Goal: Information Seeking & Learning: Learn about a topic

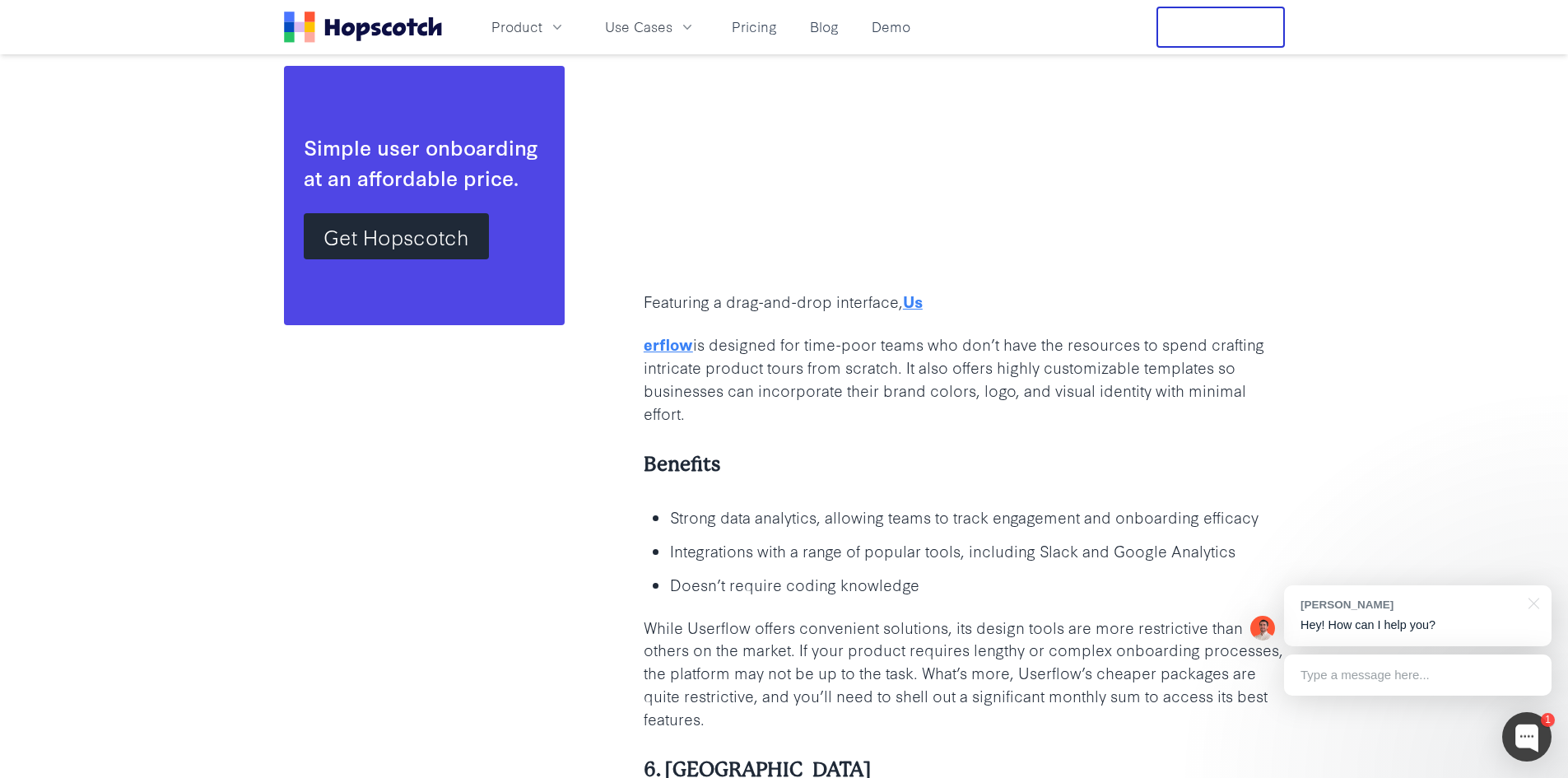
scroll to position [7082, 0]
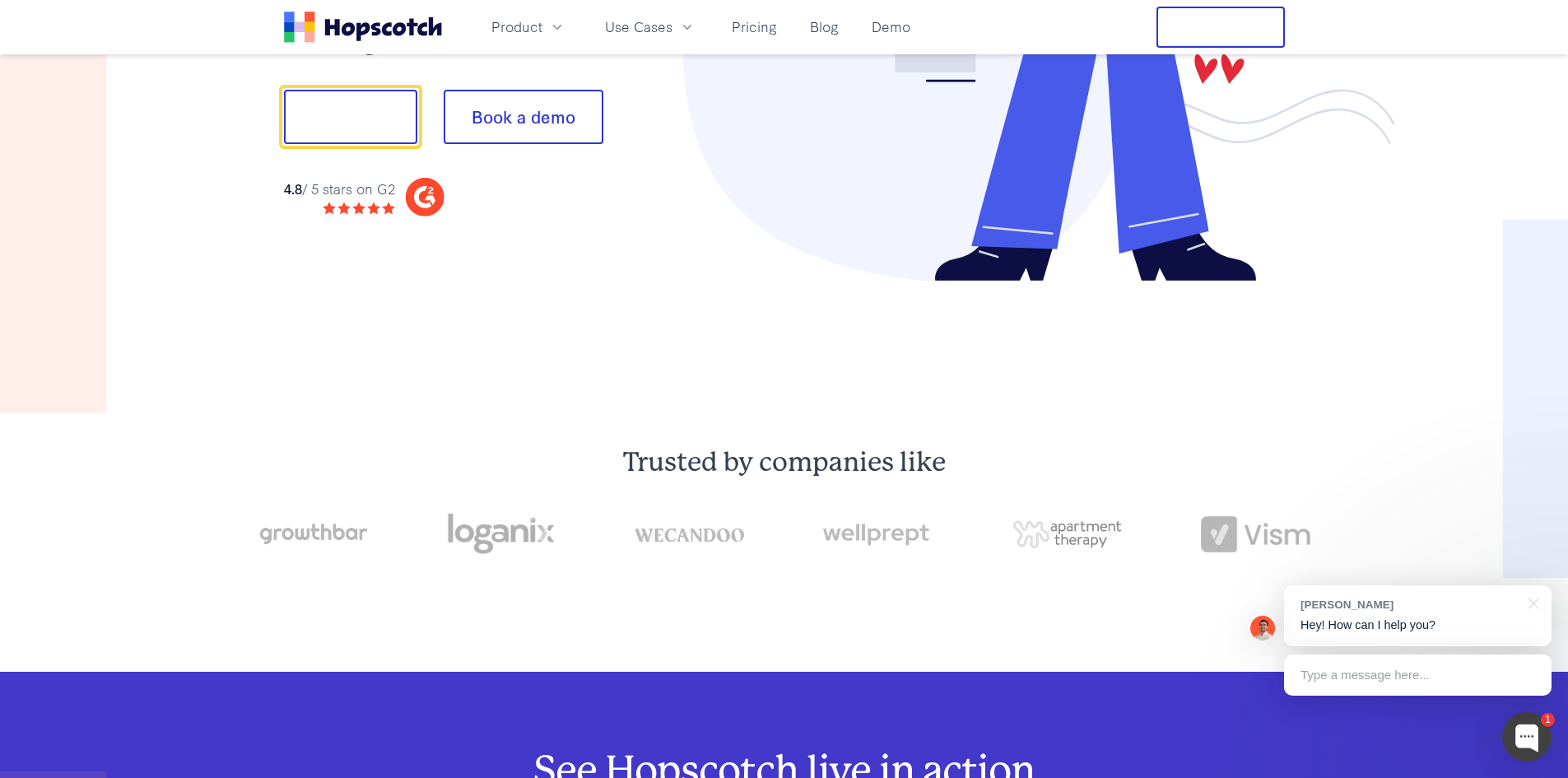
scroll to position [165, 0]
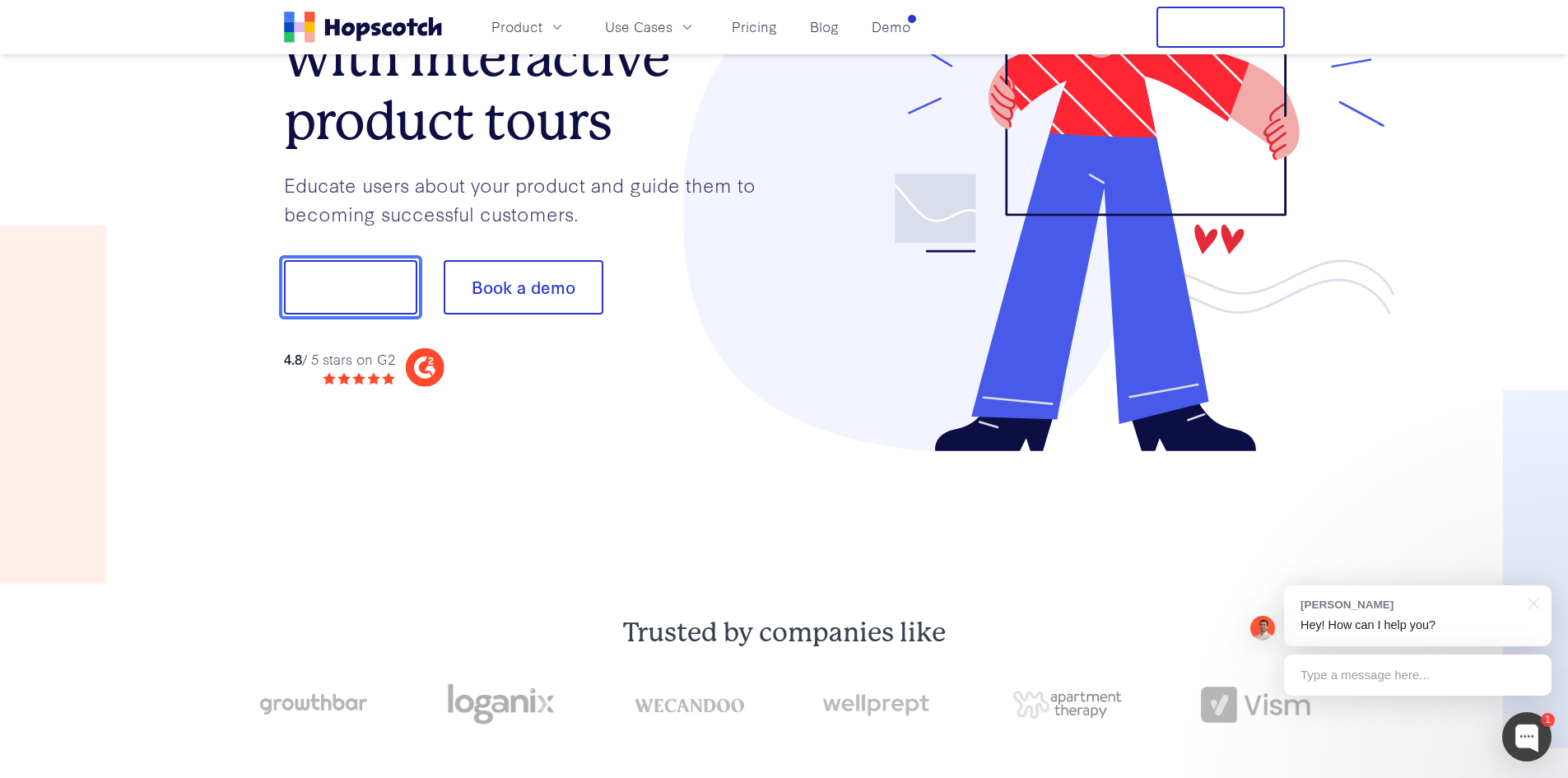
click at [356, 295] on button "Show me!" at bounding box center [351, 287] width 134 height 54
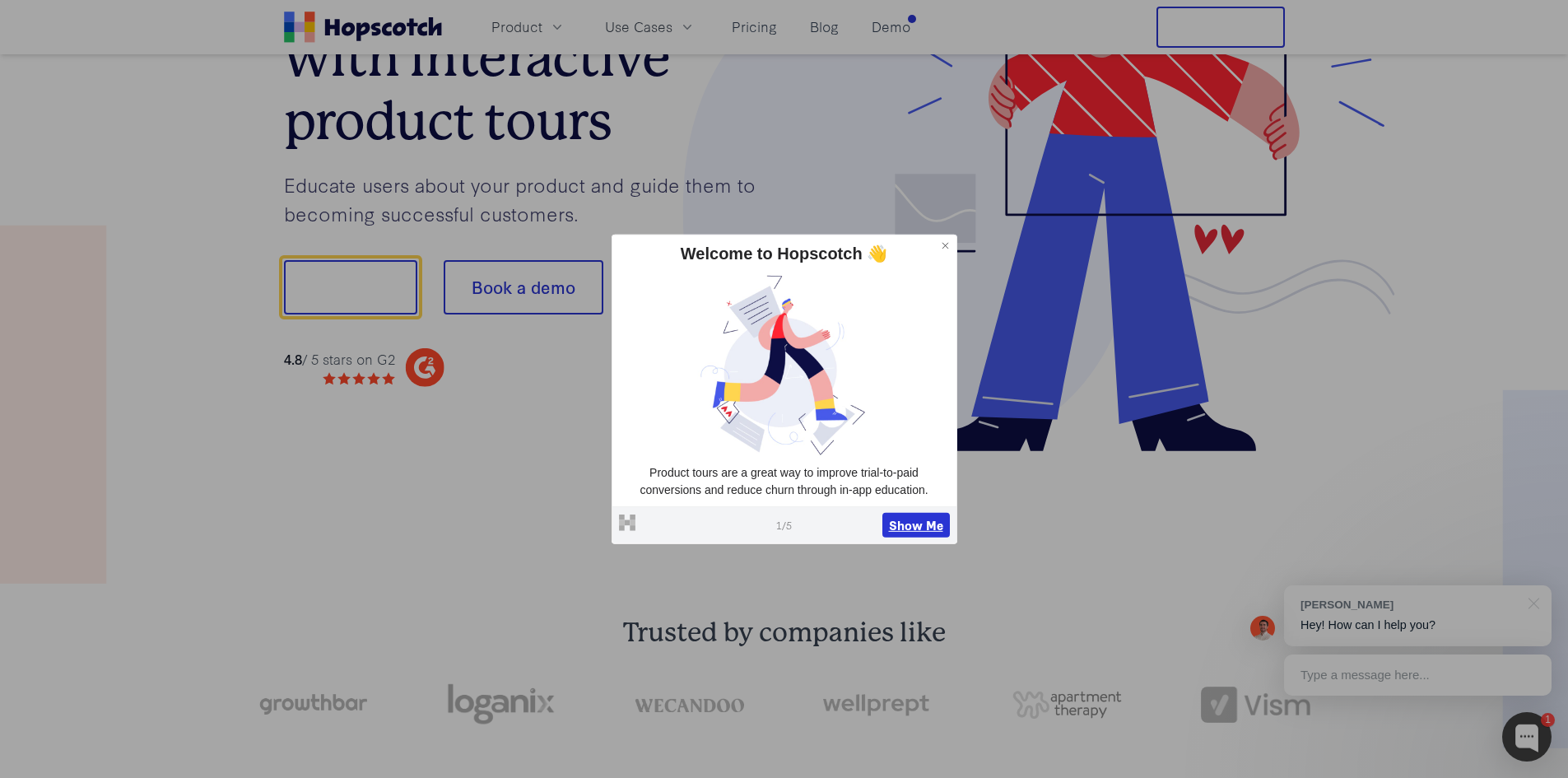
click at [925, 524] on button "Show Me" at bounding box center [916, 526] width 68 height 25
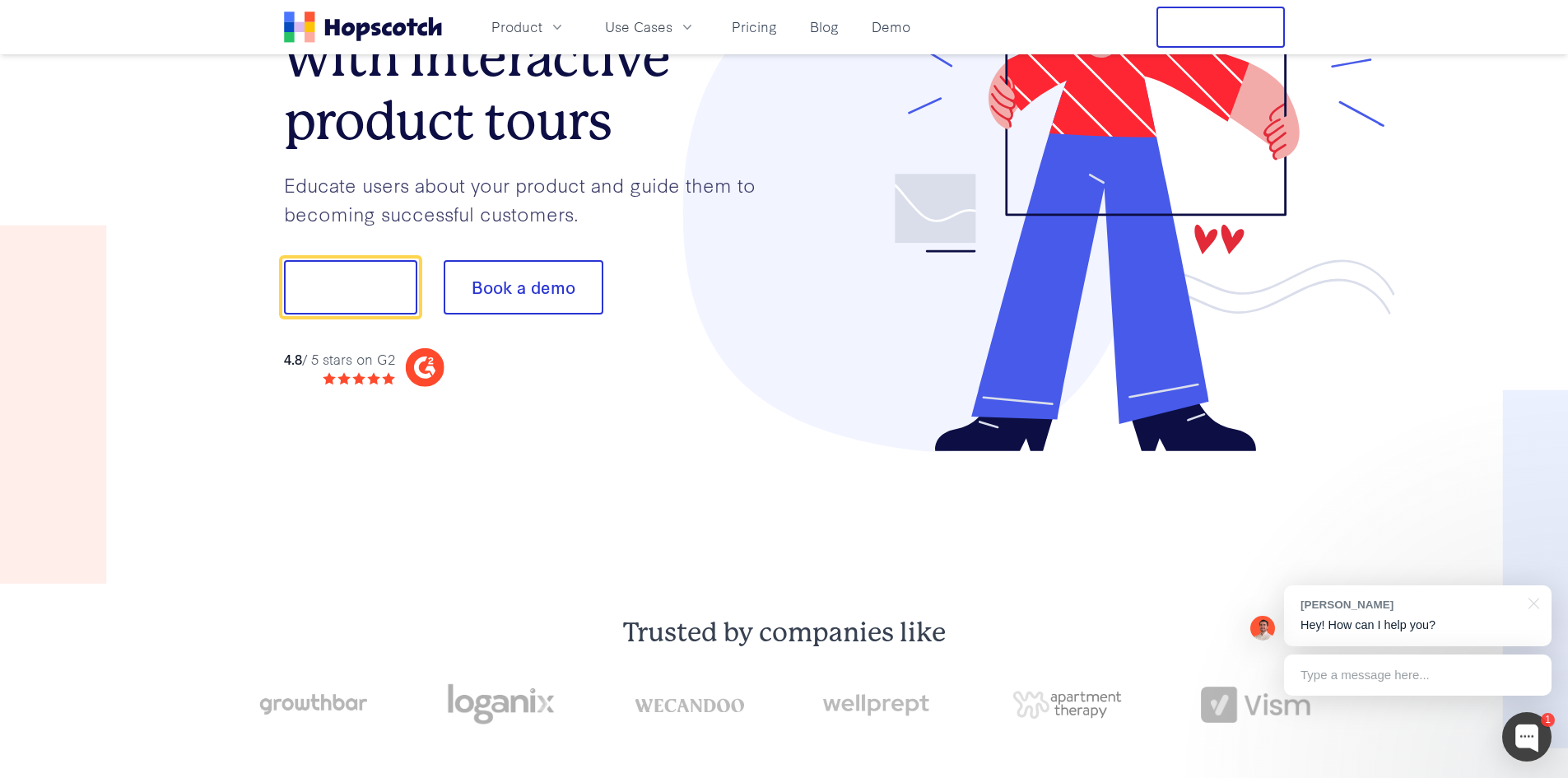
scroll to position [0, 0]
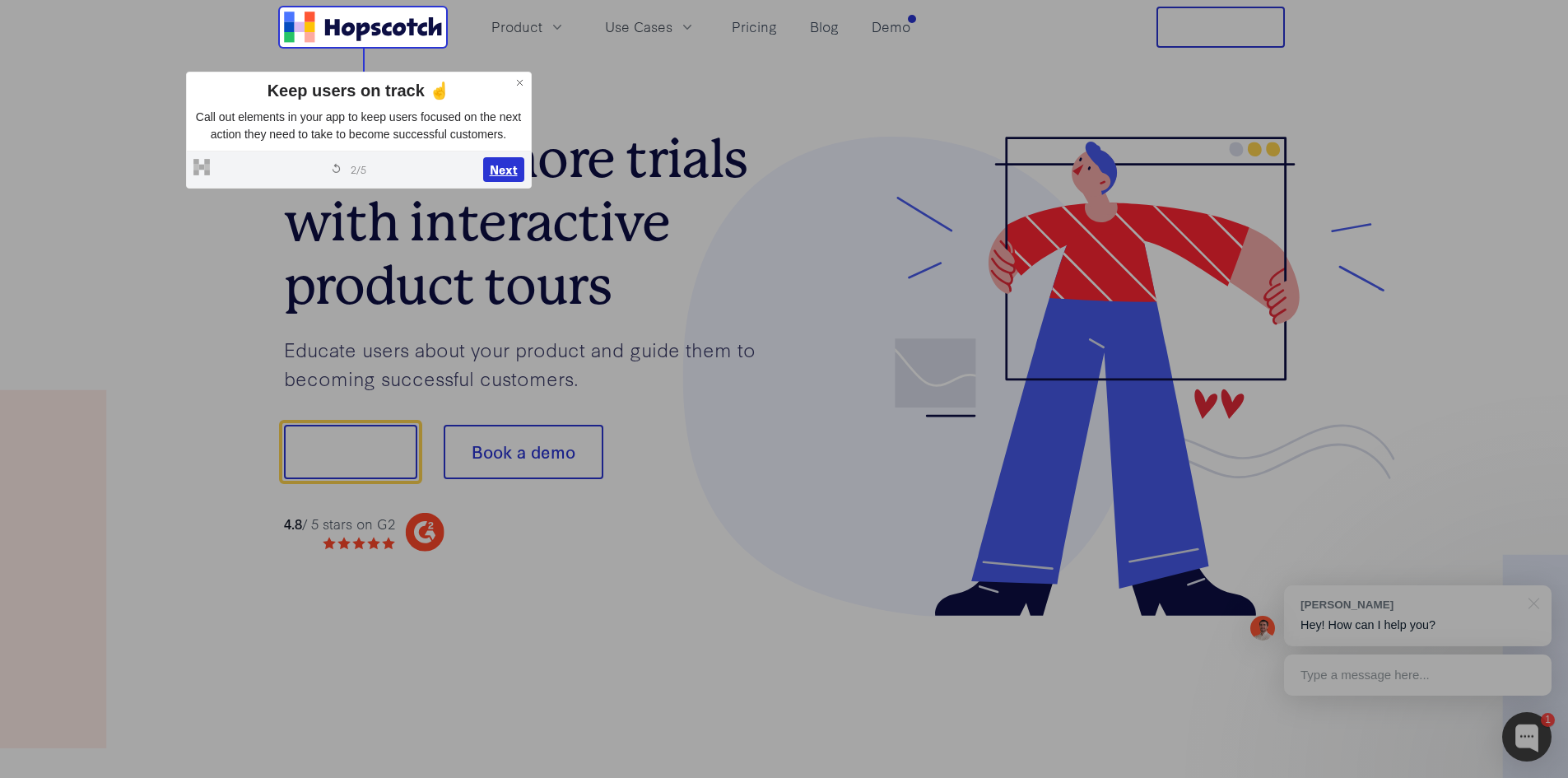
click at [508, 176] on button "Next" at bounding box center [504, 170] width 41 height 25
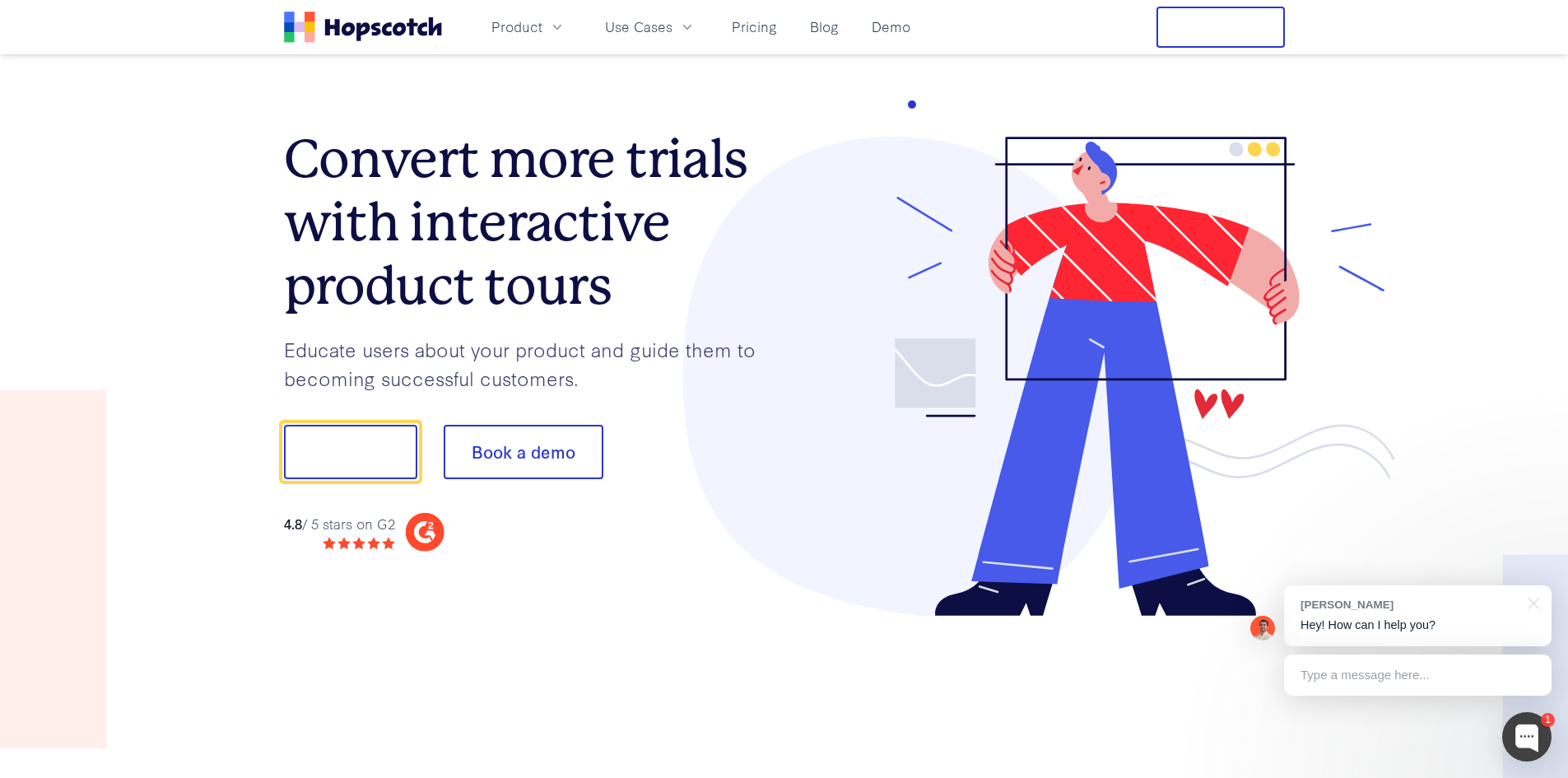
scroll to position [205, 0]
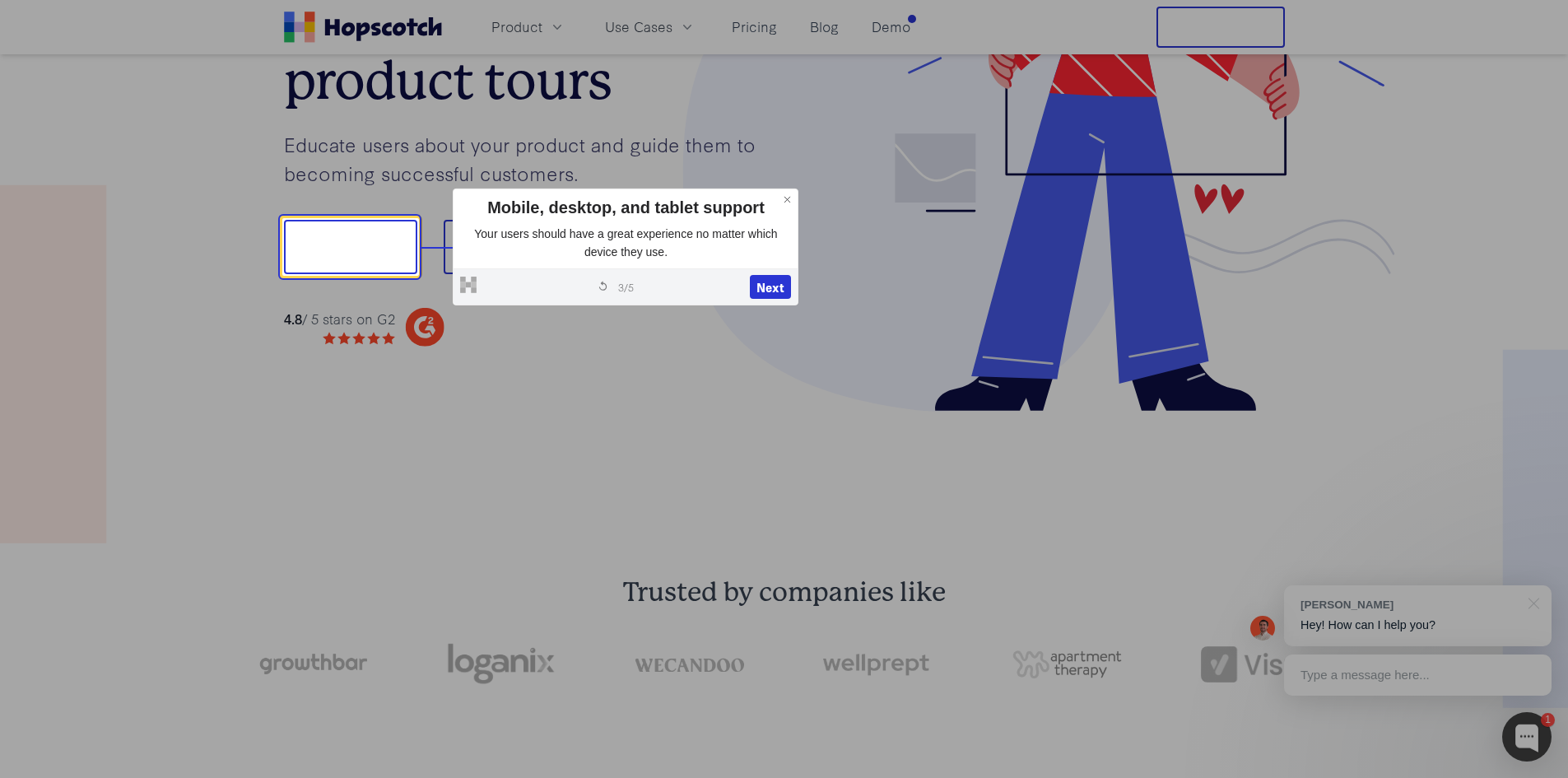
click at [793, 287] on div "Powered by Hopscotch Restart tour 3 / 5 Next" at bounding box center [625, 286] width 344 height 37
click at [786, 286] on button "Next" at bounding box center [770, 287] width 41 height 25
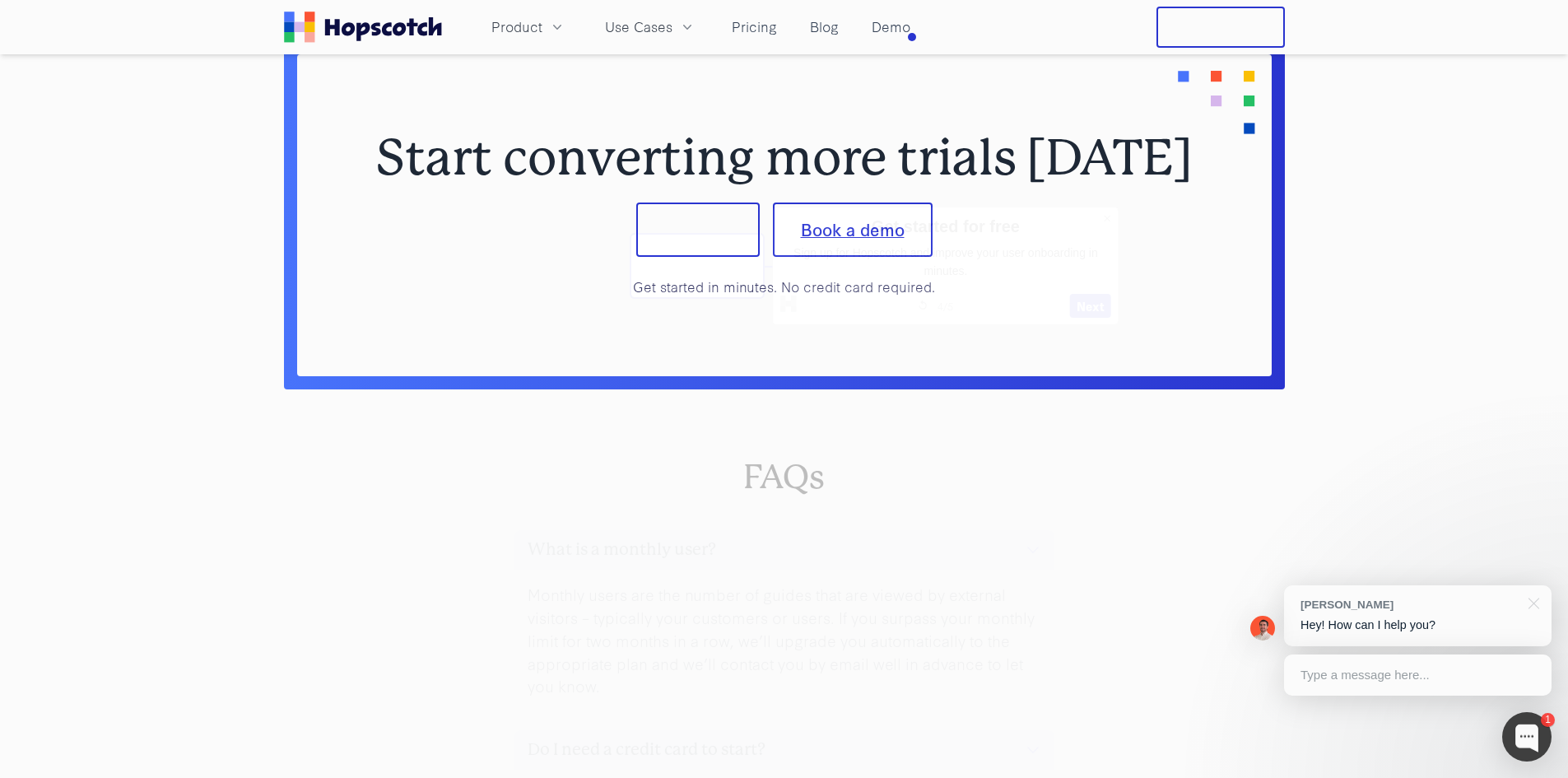
scroll to position [6887, 0]
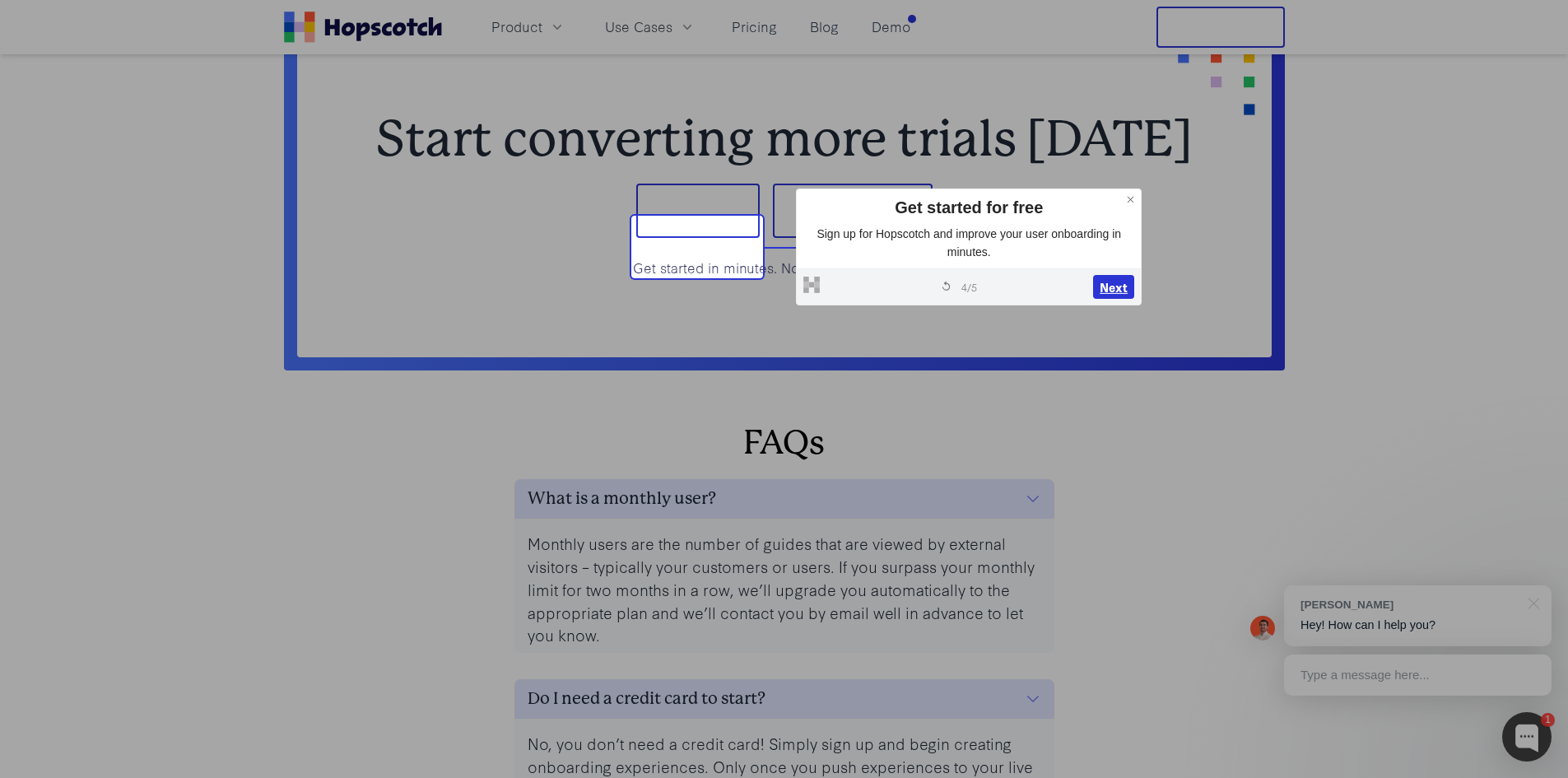
click at [1132, 281] on button "Next" at bounding box center [1114, 287] width 41 height 25
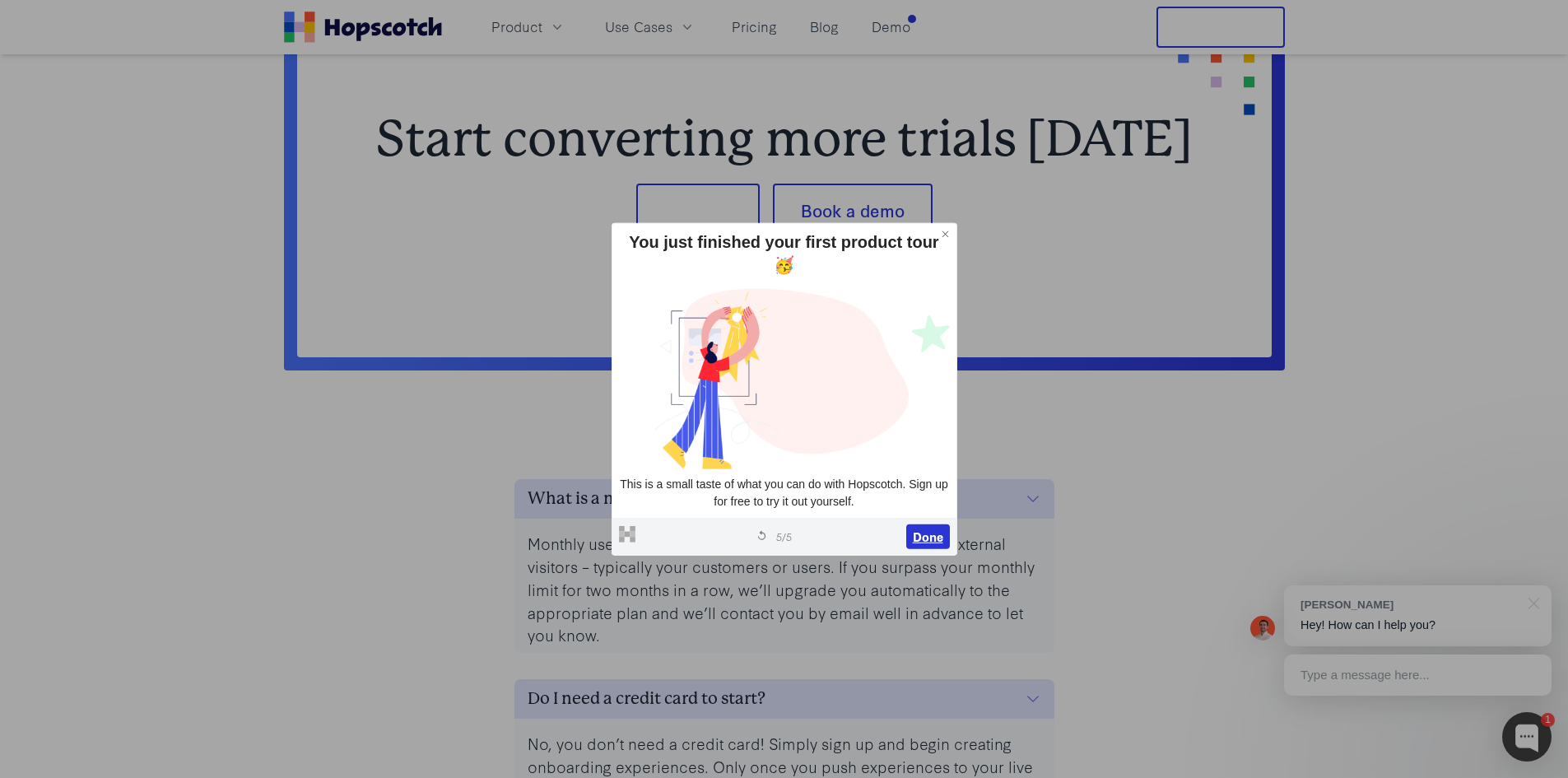
click at [939, 536] on button "Done" at bounding box center [928, 537] width 44 height 25
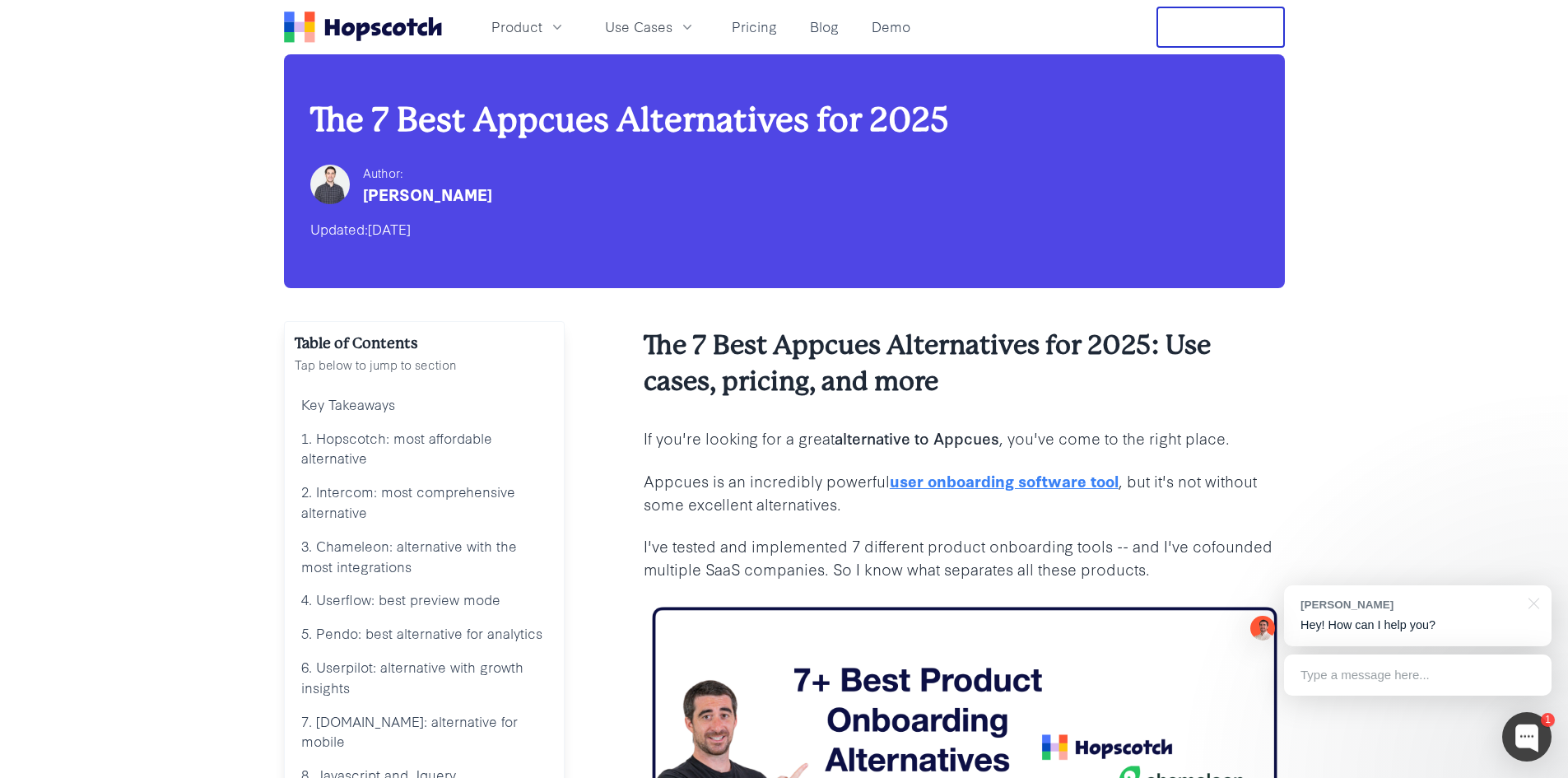
click at [989, 436] on b "alternative to Appcues" at bounding box center [917, 437] width 165 height 22
